Goal: Transaction & Acquisition: Obtain resource

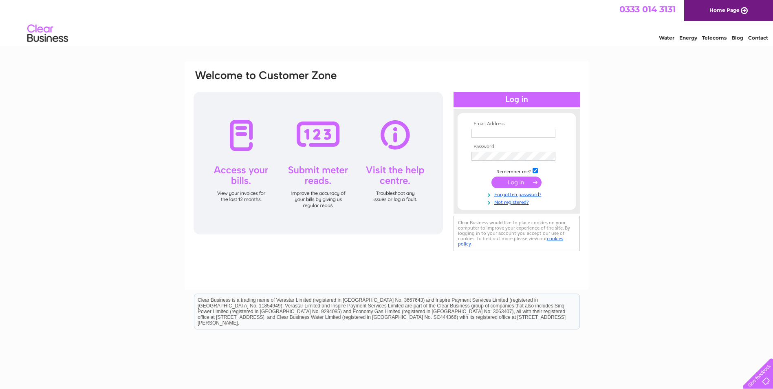
click at [494, 130] on input "text" at bounding box center [514, 133] width 84 height 9
type input "info@alnessremovals.co.uk"
click at [522, 182] on input "submit" at bounding box center [516, 181] width 50 height 11
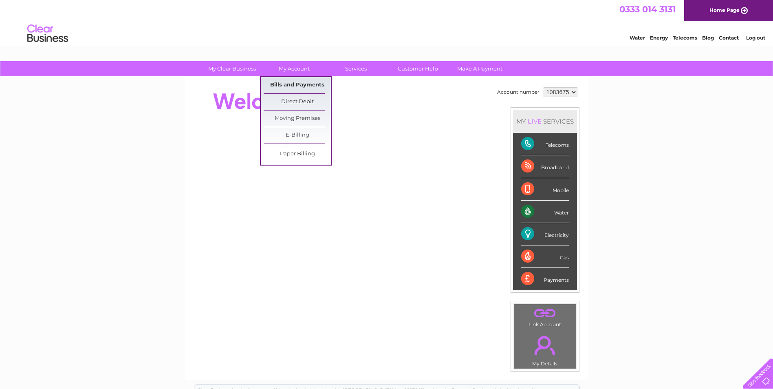
click at [311, 80] on link "Bills and Payments" at bounding box center [297, 85] width 67 height 16
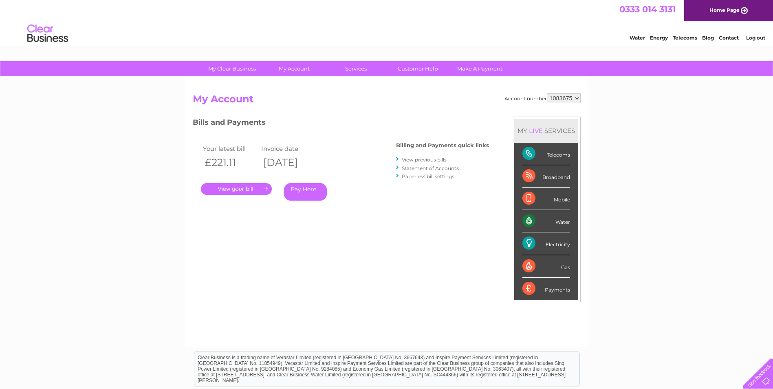
click at [251, 188] on link "." at bounding box center [236, 189] width 71 height 12
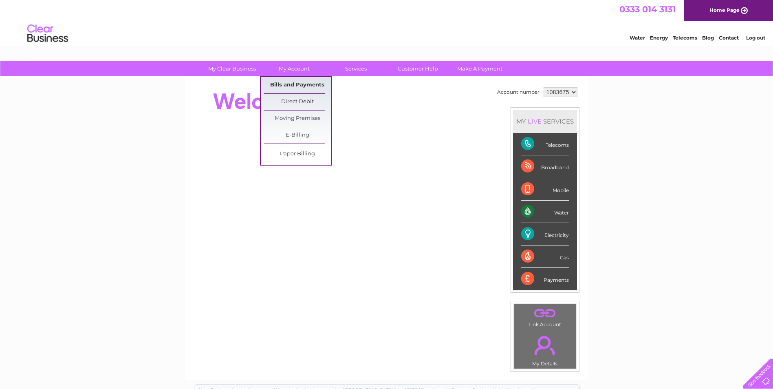
click at [297, 84] on link "Bills and Payments" at bounding box center [297, 85] width 67 height 16
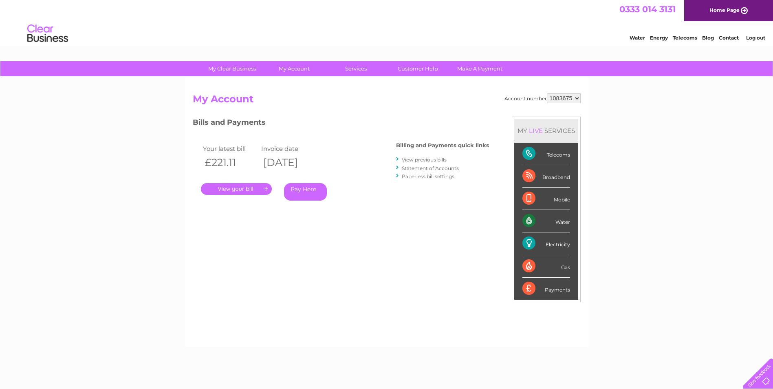
click at [437, 160] on link "View previous bills" at bounding box center [424, 159] width 45 height 6
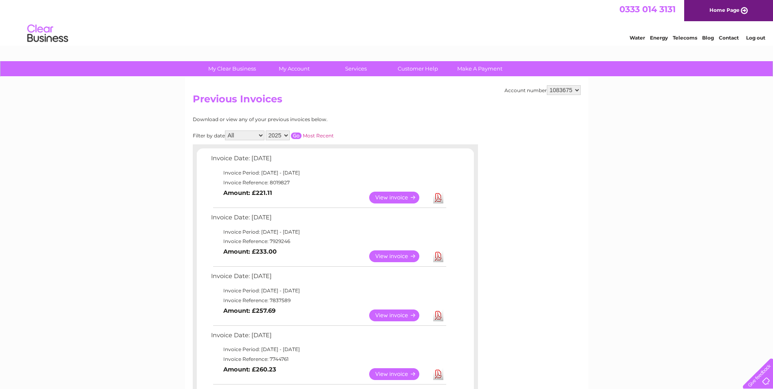
click at [394, 255] on link "View" at bounding box center [399, 256] width 60 height 12
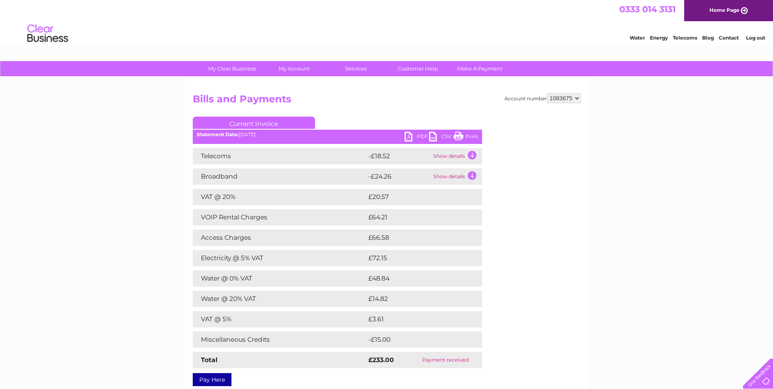
click at [430, 137] on link "CSV" at bounding box center [441, 138] width 24 height 12
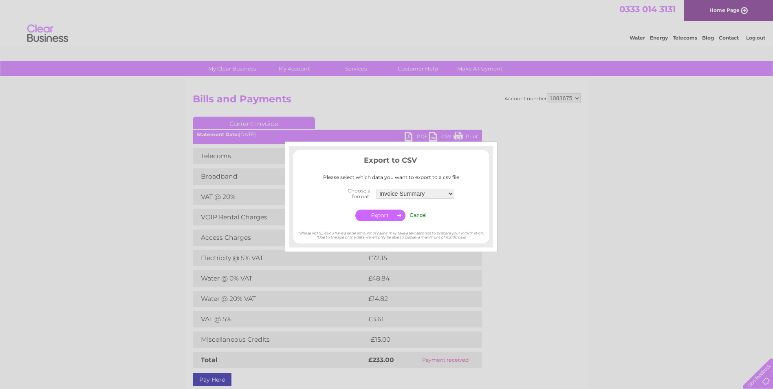
click at [418, 212] on input "Cancel" at bounding box center [418, 215] width 17 height 6
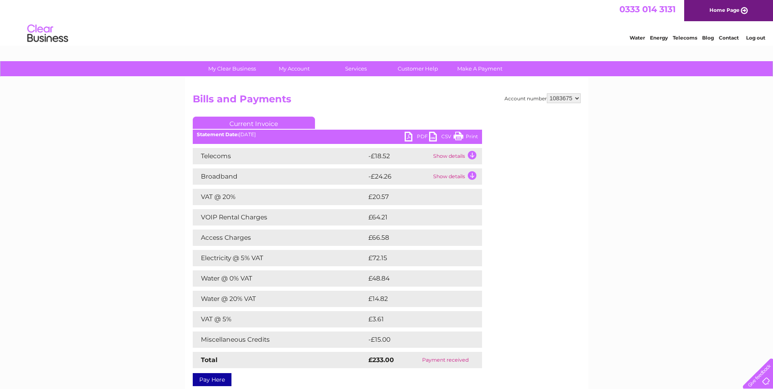
click at [411, 137] on link "PDF" at bounding box center [417, 138] width 24 height 12
click at [271, 123] on link "Current Invoice" at bounding box center [254, 123] width 122 height 12
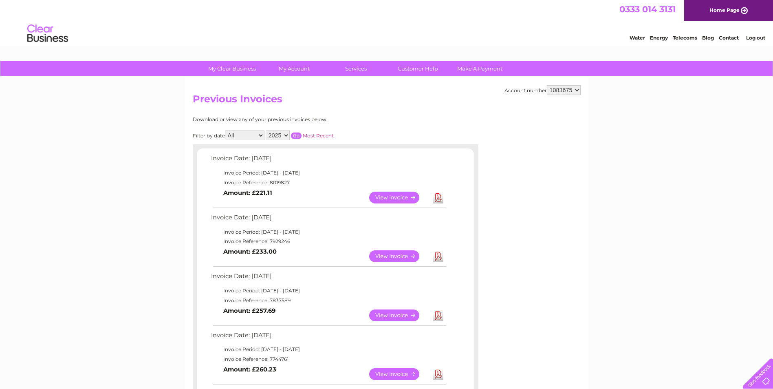
click at [384, 195] on link "View" at bounding box center [399, 198] width 60 height 12
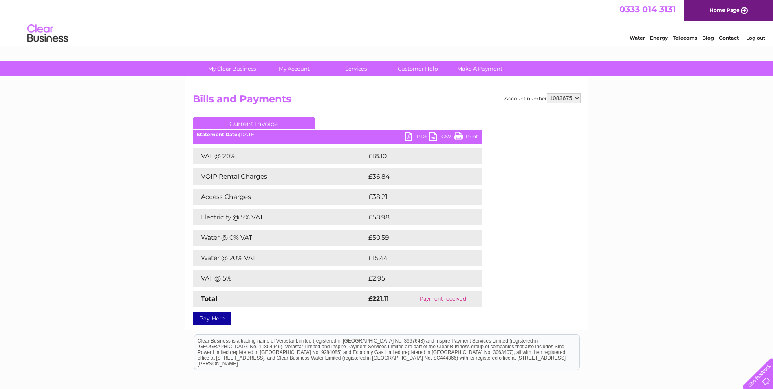
click at [418, 136] on link "PDF" at bounding box center [417, 138] width 24 height 12
